Goal: Find specific page/section: Find specific page/section

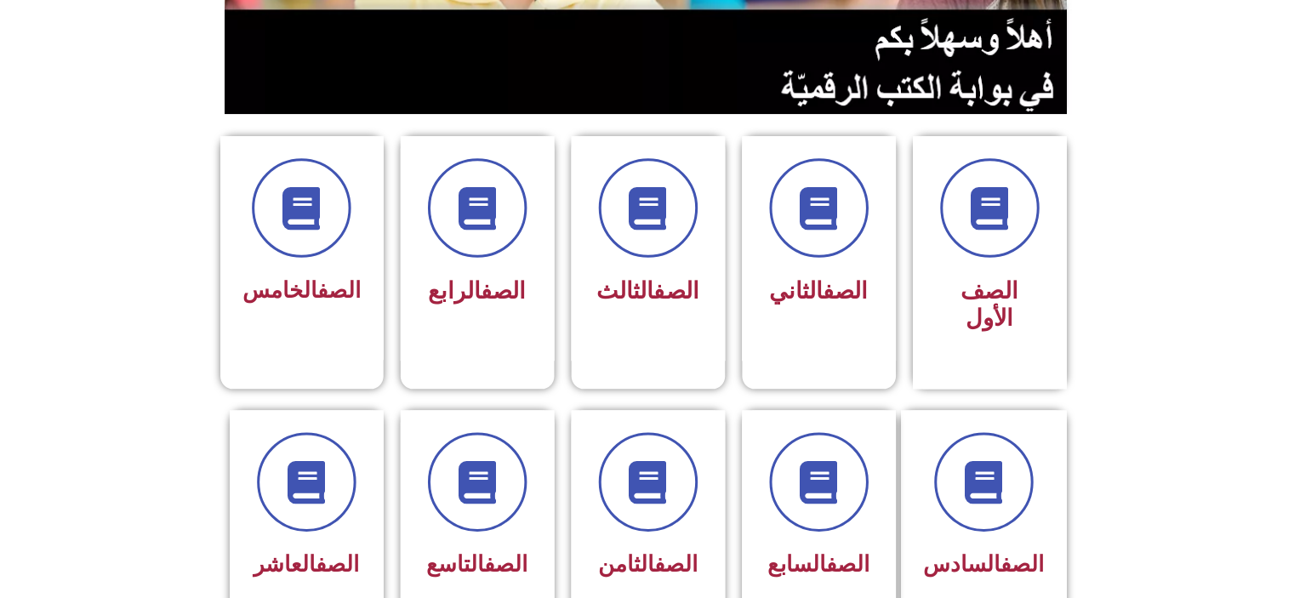
scroll to position [368, 0]
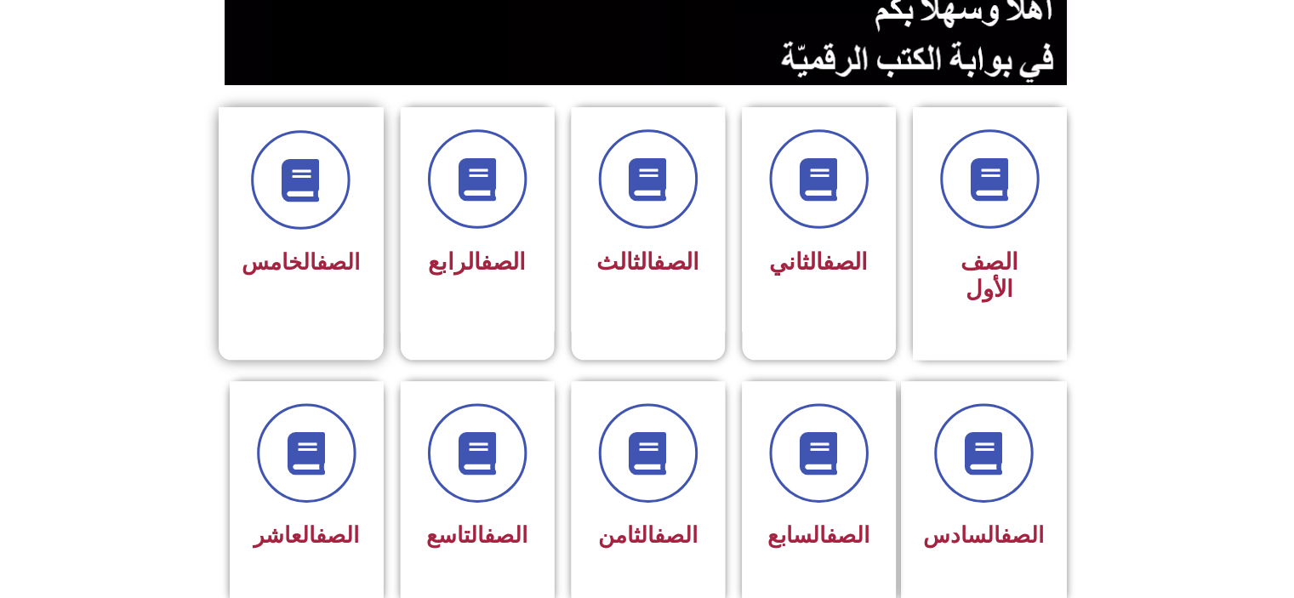
click at [317, 251] on link "الصف" at bounding box center [338, 263] width 43 height 26
click at [327, 284] on div "الصف الخامس" at bounding box center [301, 221] width 164 height 225
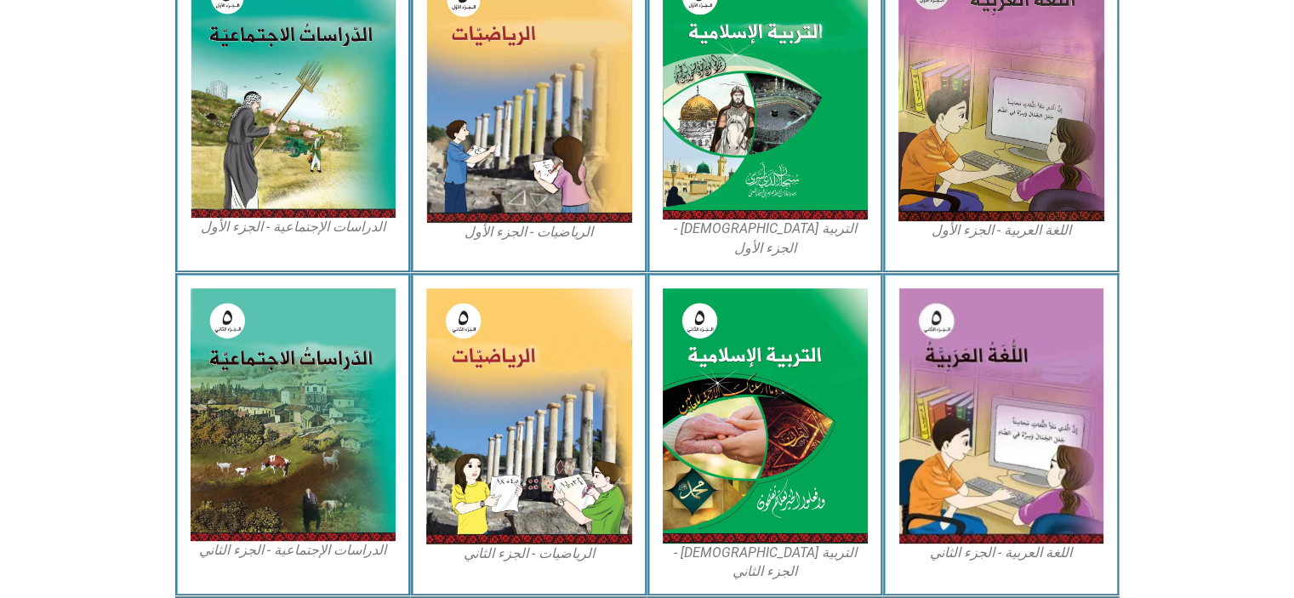
scroll to position [585, 0]
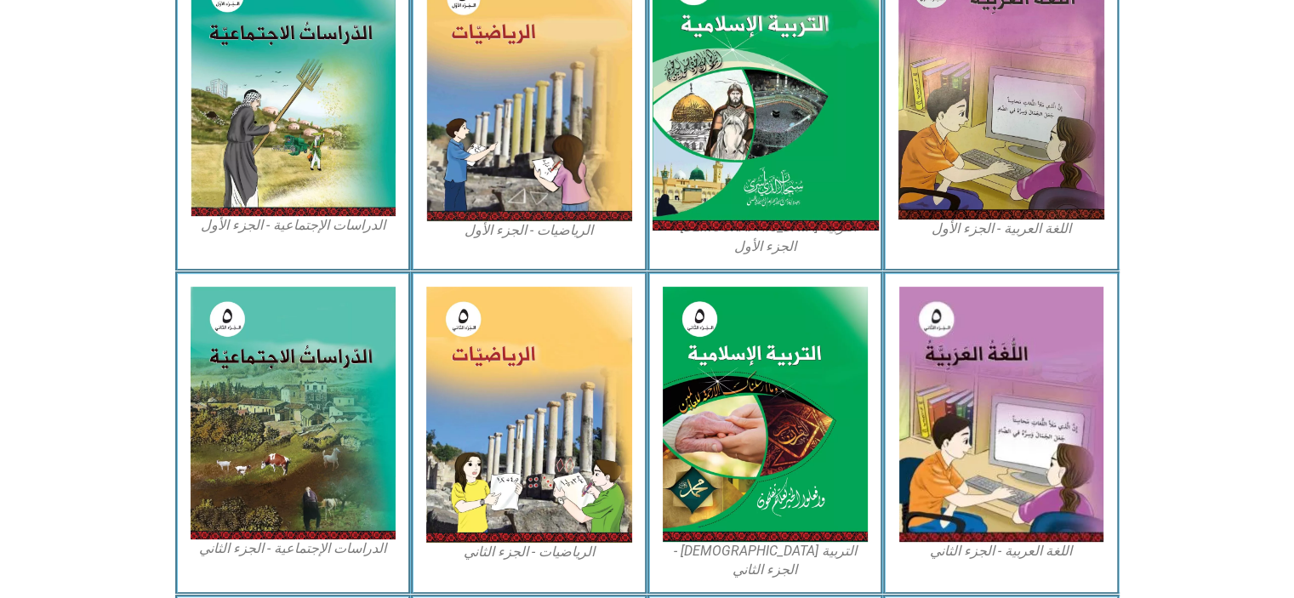
click at [754, 128] on img at bounding box center [765, 91] width 226 height 282
click at [762, 124] on img at bounding box center [765, 91] width 226 height 282
click at [762, 160] on img at bounding box center [765, 91] width 226 height 282
click at [777, 155] on img at bounding box center [765, 91] width 226 height 282
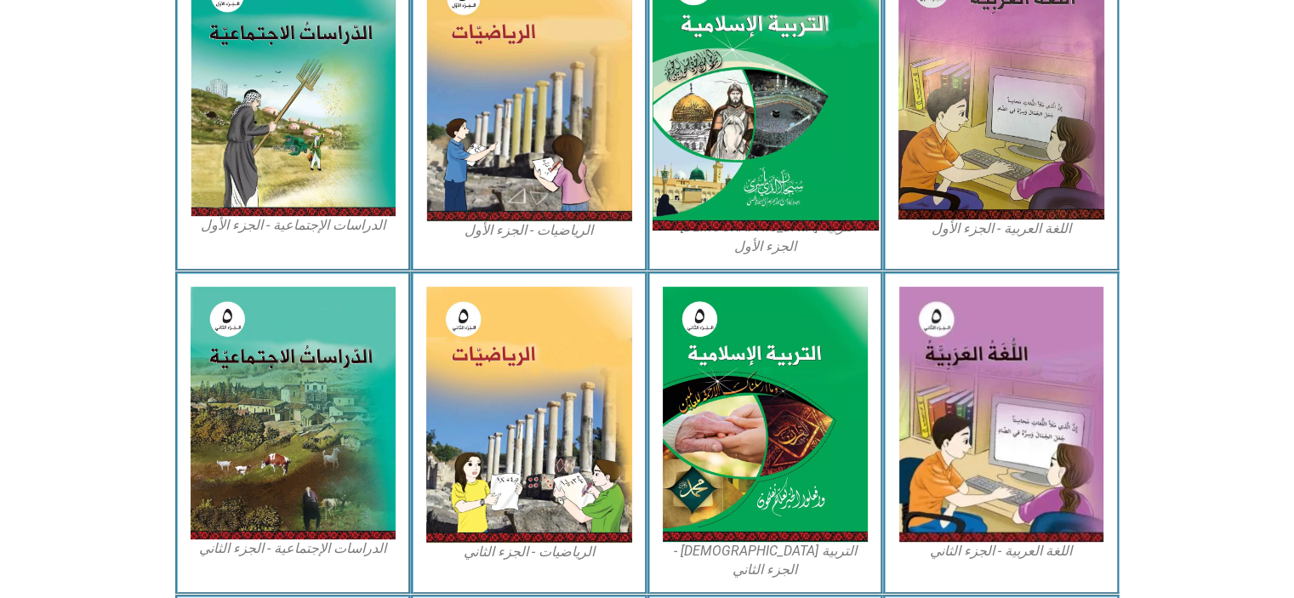
click at [777, 155] on img at bounding box center [765, 91] width 226 height 282
click at [781, 156] on img at bounding box center [765, 91] width 226 height 282
click at [792, 167] on img at bounding box center [765, 91] width 226 height 282
click at [807, 171] on img at bounding box center [765, 91] width 226 height 282
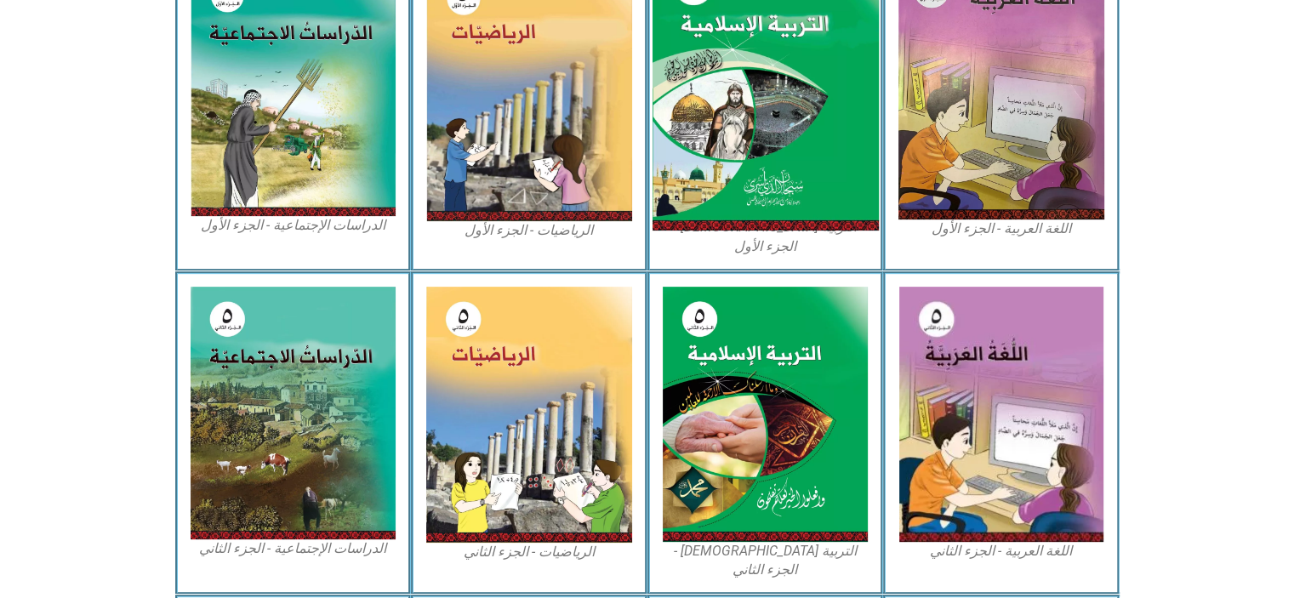
click at [817, 171] on img at bounding box center [765, 91] width 226 height 282
click at [805, 171] on img at bounding box center [765, 91] width 226 height 282
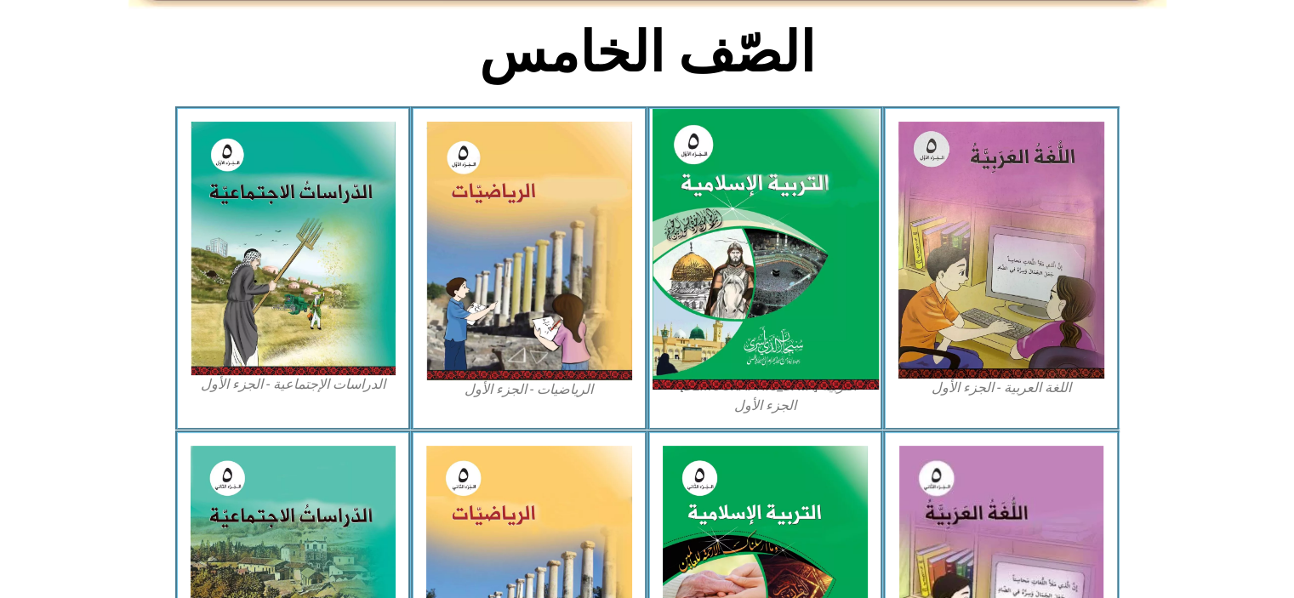
scroll to position [428, 0]
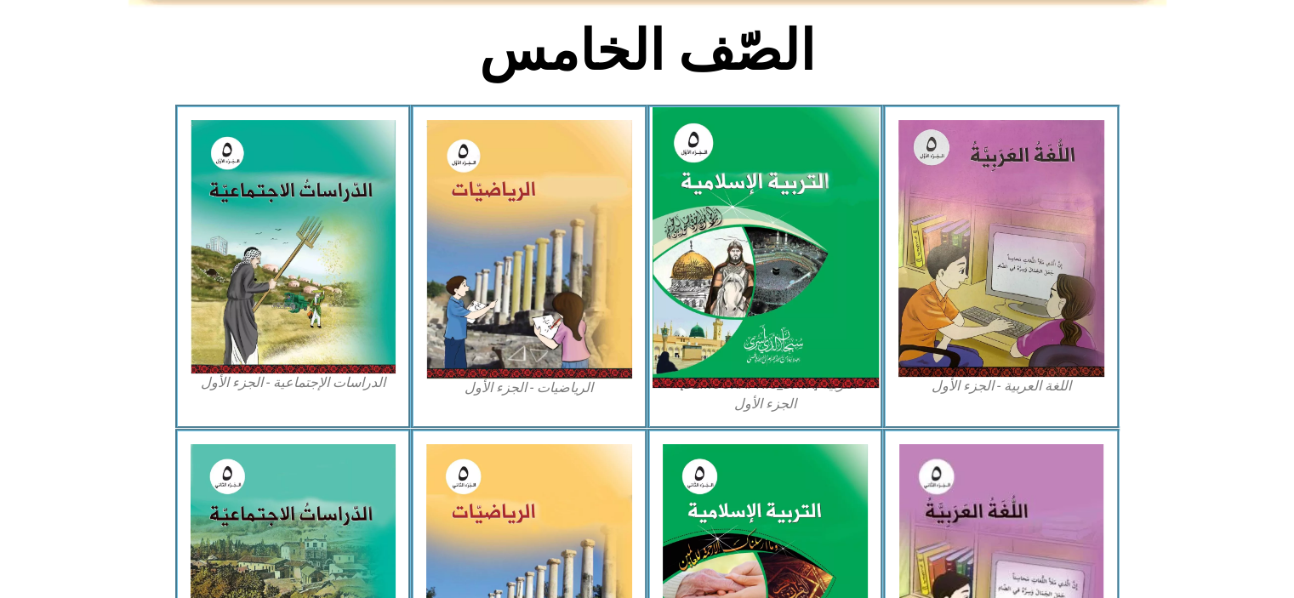
click at [821, 311] on img at bounding box center [765, 248] width 226 height 282
click at [1038, 270] on img at bounding box center [1001, 248] width 206 height 257
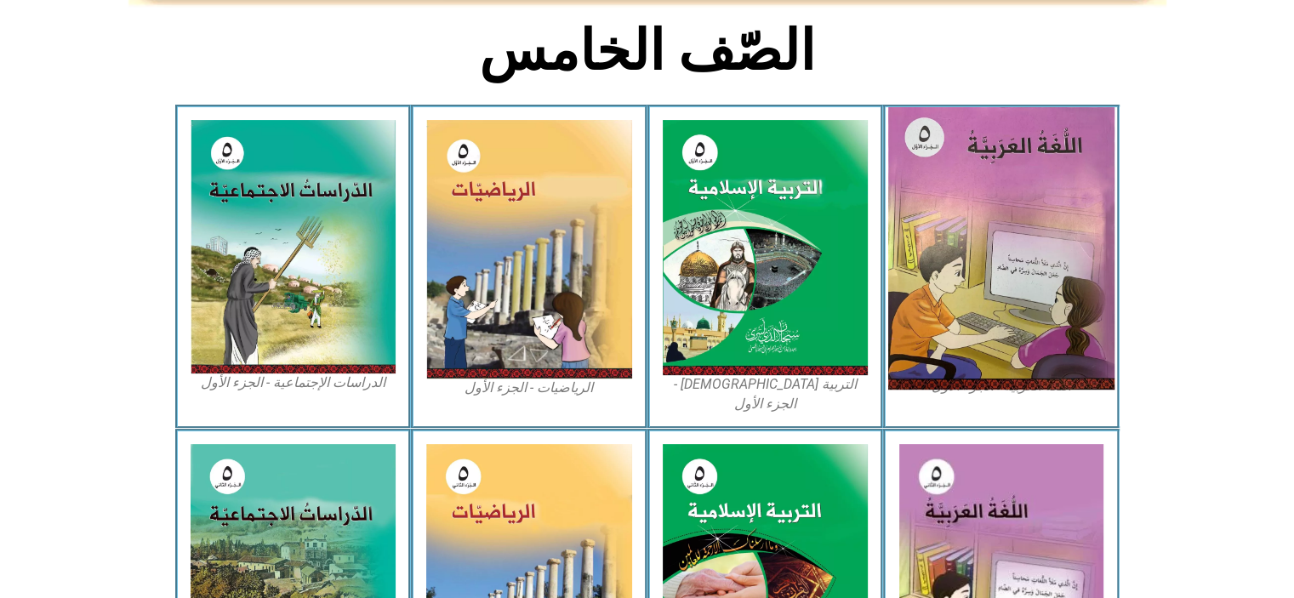
click at [1029, 270] on img at bounding box center [1001, 248] width 226 height 282
click at [1010, 302] on img at bounding box center [1001, 248] width 226 height 282
click at [829, 310] on img at bounding box center [766, 247] width 206 height 255
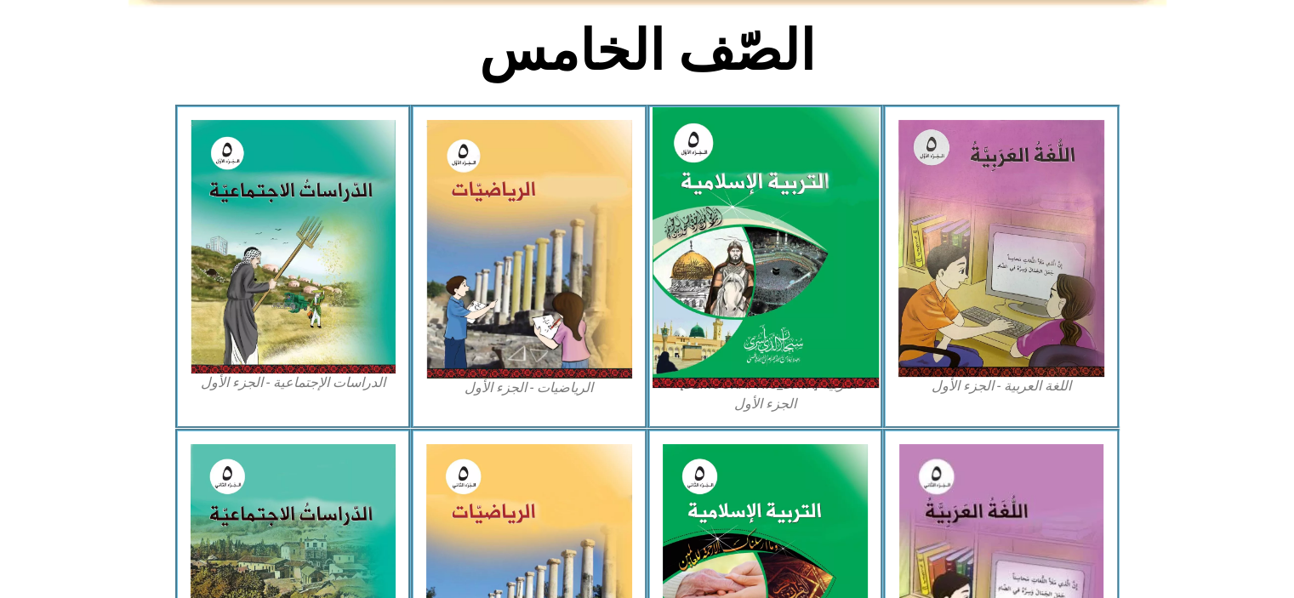
click at [820, 318] on img at bounding box center [765, 248] width 226 height 282
click at [792, 272] on img at bounding box center [765, 248] width 226 height 282
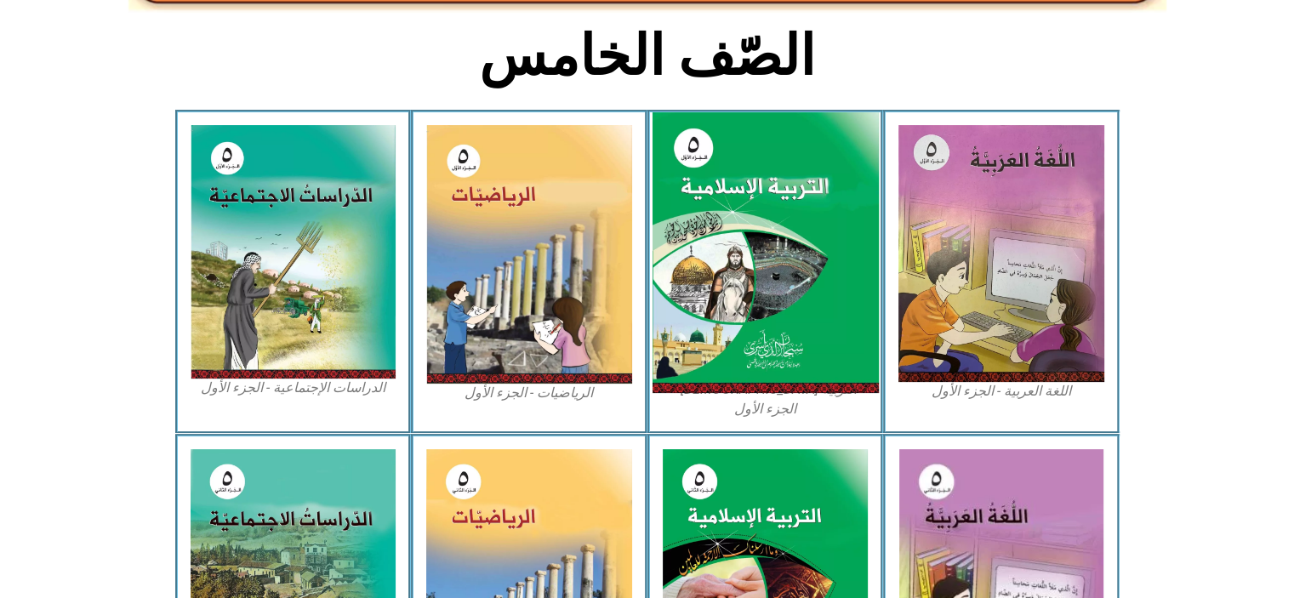
click at [821, 333] on img at bounding box center [765, 253] width 226 height 282
click at [820, 325] on img at bounding box center [765, 253] width 226 height 282
click at [820, 327] on img at bounding box center [765, 253] width 226 height 282
click at [808, 287] on img at bounding box center [765, 253] width 226 height 282
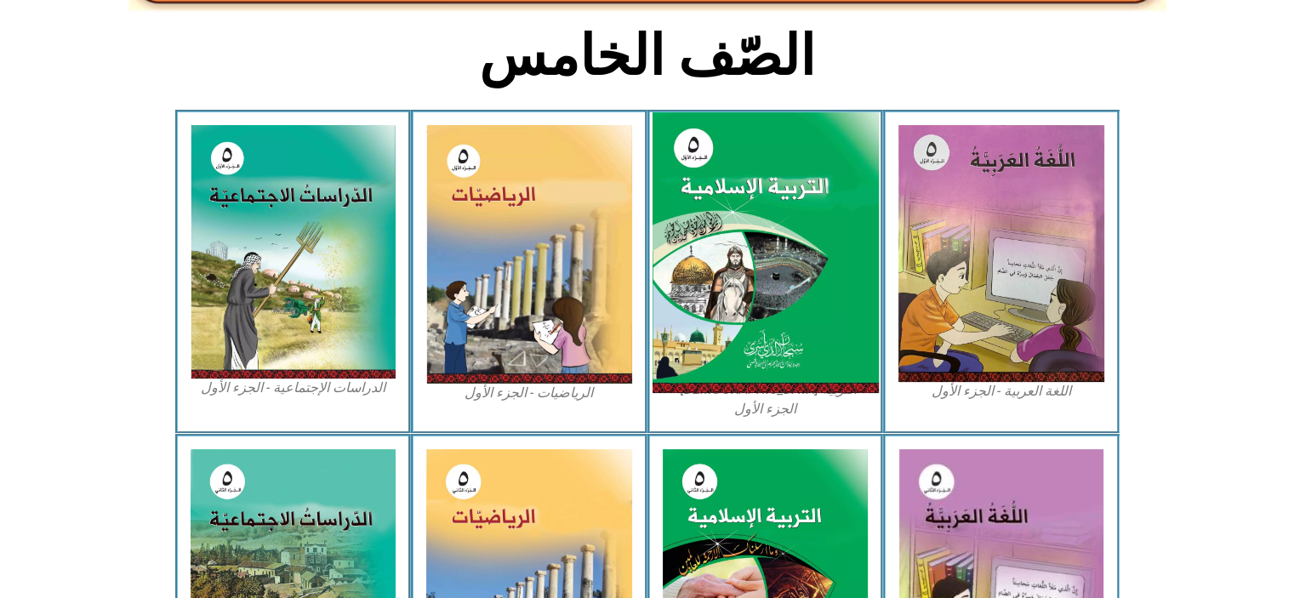
click at [808, 287] on img at bounding box center [765, 253] width 226 height 282
click at [801, 294] on img at bounding box center [765, 253] width 226 height 282
click at [799, 310] on img at bounding box center [765, 253] width 226 height 282
click at [719, 215] on img at bounding box center [765, 253] width 226 height 282
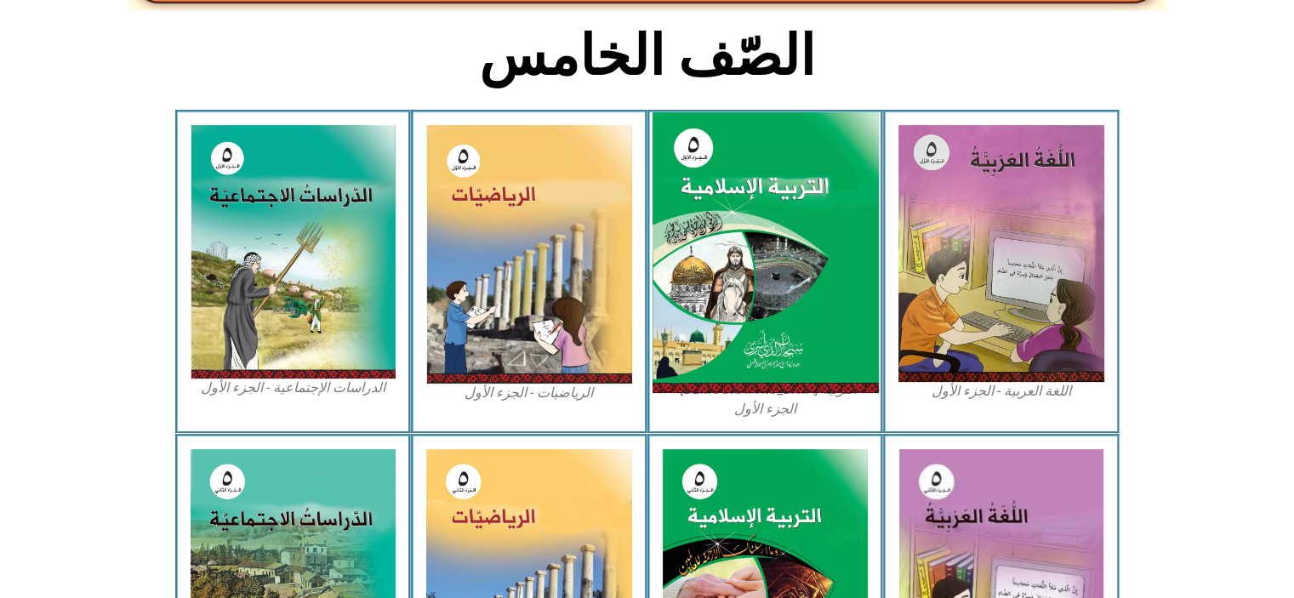
click at [719, 215] on img at bounding box center [765, 253] width 226 height 282
click at [716, 212] on img at bounding box center [765, 253] width 226 height 282
click at [721, 216] on img at bounding box center [765, 253] width 226 height 282
click at [726, 227] on img at bounding box center [765, 253] width 226 height 282
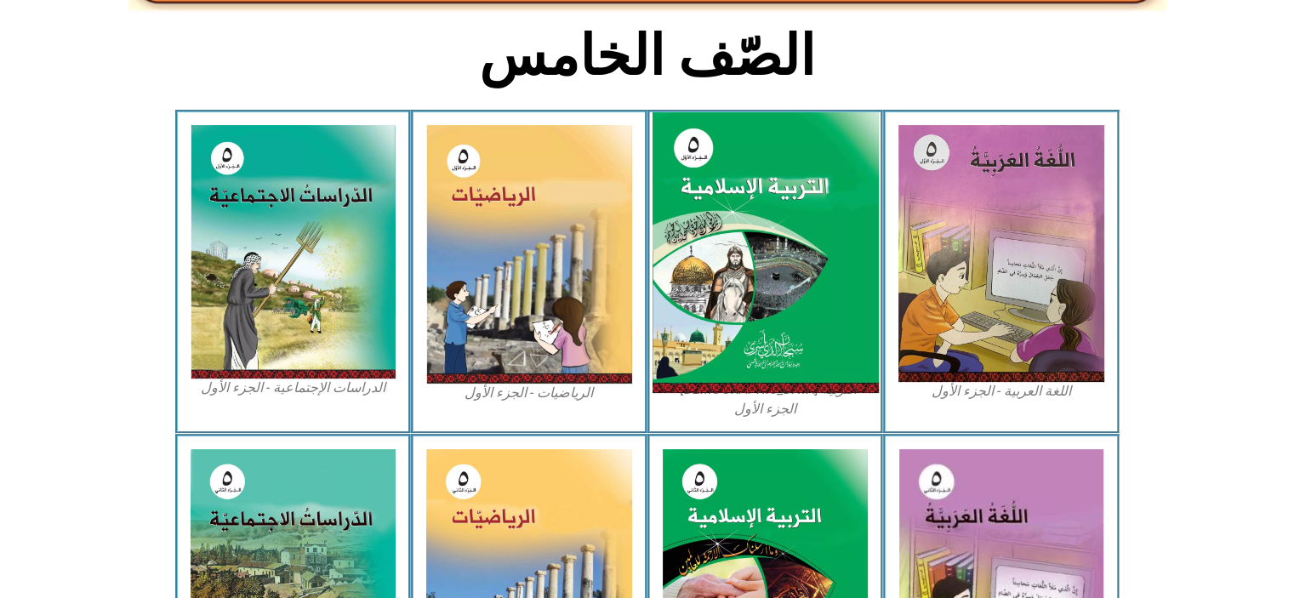
click at [743, 249] on img at bounding box center [765, 253] width 226 height 282
click at [760, 265] on img at bounding box center [765, 253] width 226 height 282
click at [773, 273] on img at bounding box center [765, 253] width 226 height 282
click at [786, 351] on img at bounding box center [765, 253] width 226 height 282
click at [787, 367] on img at bounding box center [765, 253] width 226 height 282
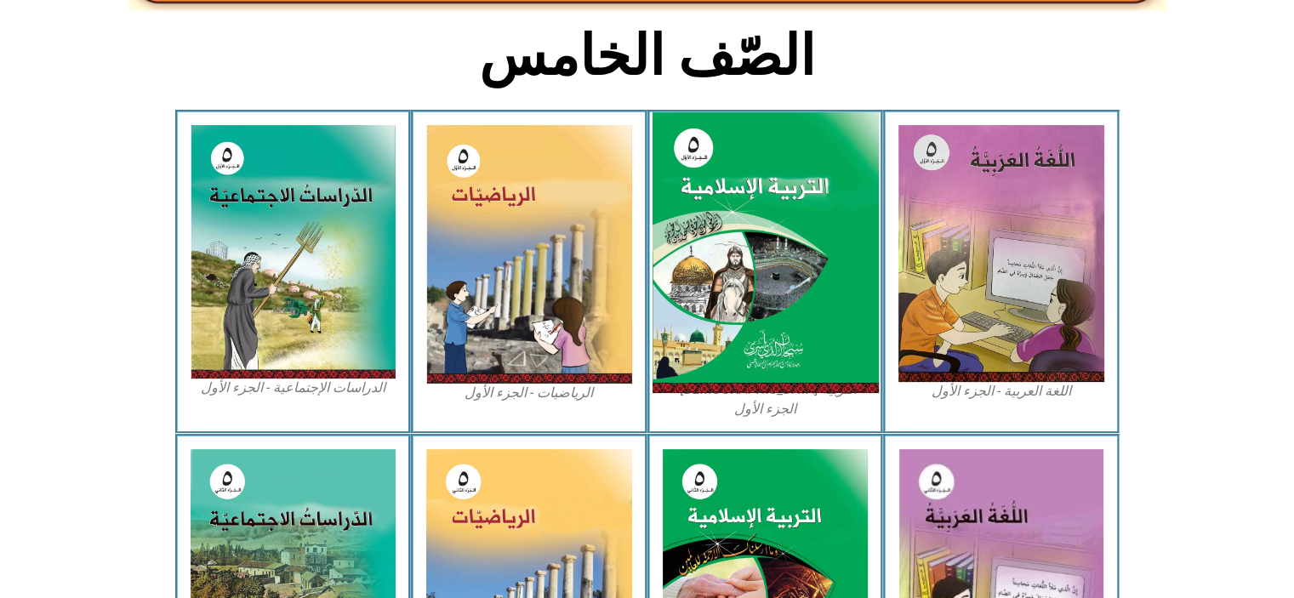
click at [796, 376] on img at bounding box center [765, 253] width 226 height 282
click at [826, 367] on img at bounding box center [765, 253] width 226 height 282
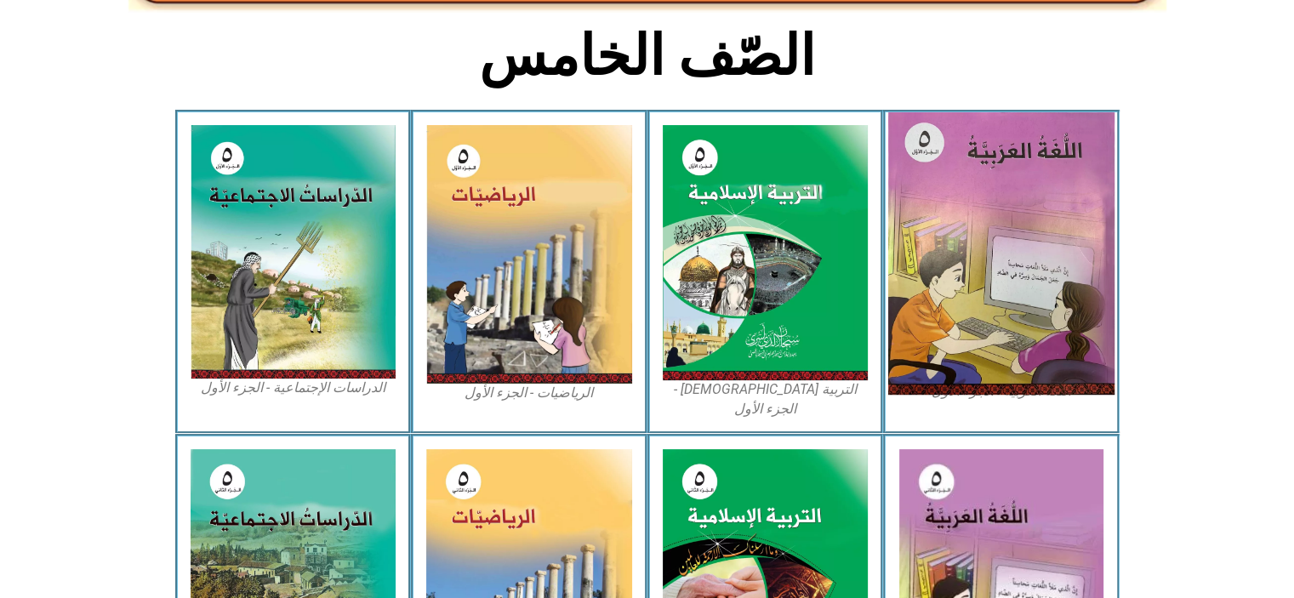
click at [826, 339] on img at bounding box center [766, 252] width 206 height 255
